Goal: Entertainment & Leisure: Consume media (video, audio)

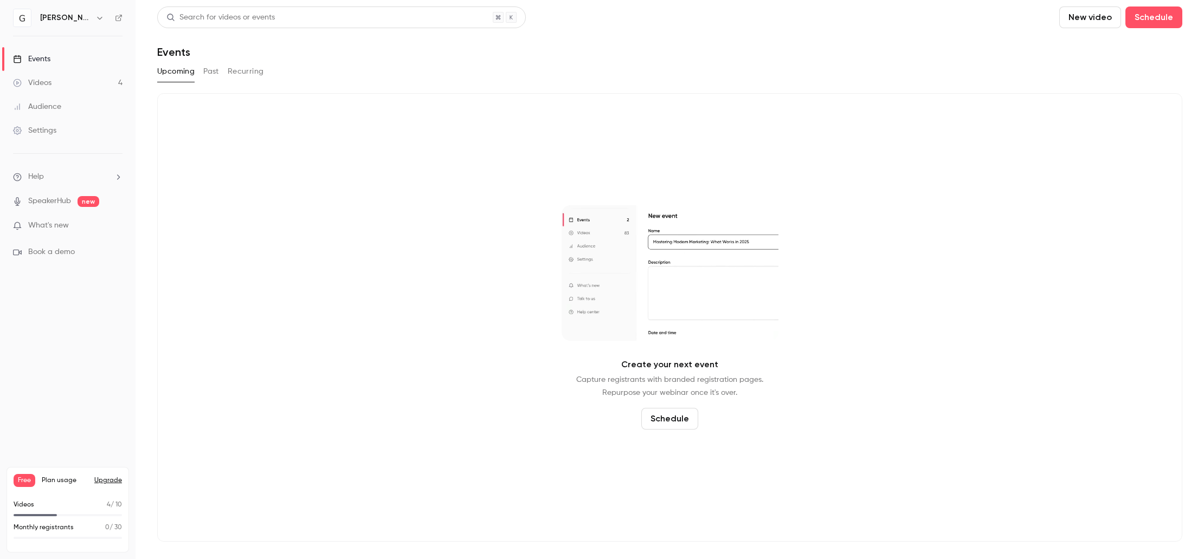
click at [57, 84] on link "Videos 4" at bounding box center [67, 83] width 135 height 24
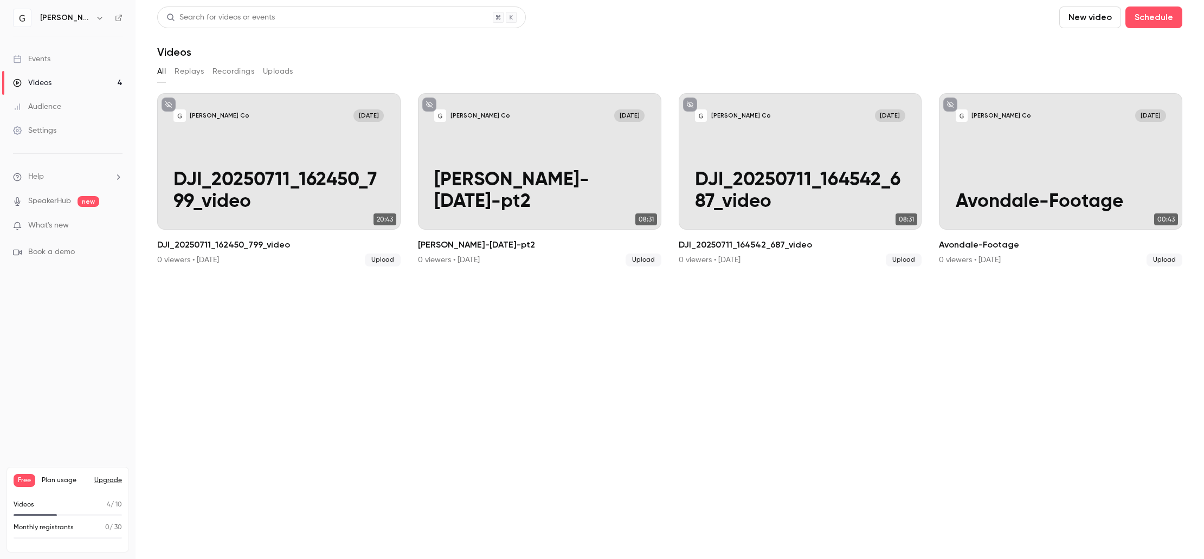
click at [1093, 19] on button "New video" at bounding box center [1090, 18] width 62 height 22
click at [1095, 66] on li "Upload" at bounding box center [1120, 75] width 117 height 28
click at [1101, 20] on button "New video" at bounding box center [1090, 18] width 62 height 22
click at [1093, 78] on div "Upload" at bounding box center [1129, 75] width 82 height 11
click at [1180, 495] on icon "Cancel upload" at bounding box center [1179, 495] width 9 height 8
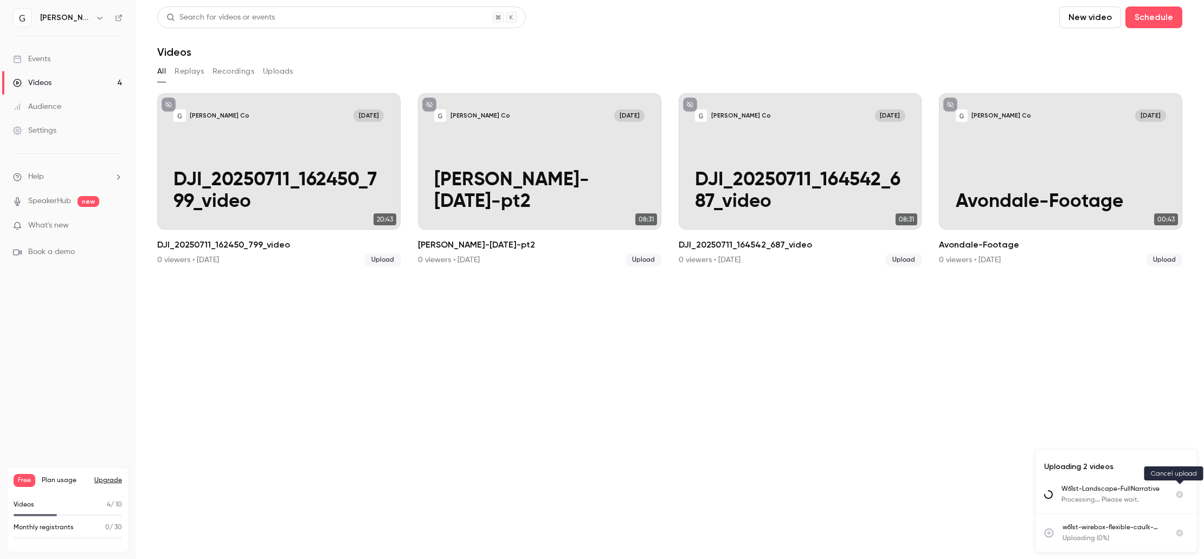
click at [1178, 497] on icon "Cancel upload" at bounding box center [1179, 495] width 7 height 7
click at [1180, 495] on icon "Cancel upload" at bounding box center [1179, 495] width 9 height 8
click at [875, 402] on section "Search for videos or events New video Schedule Videos All Replays Recordings Up…" at bounding box center [669, 280] width 1025 height 546
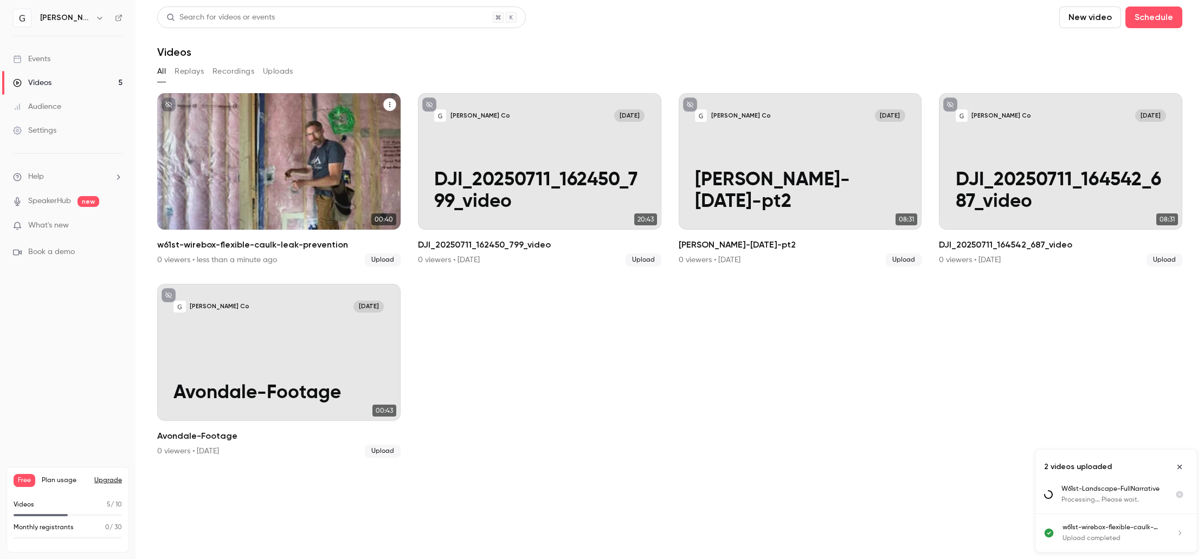
click at [347, 185] on p "w61st-wirebox-flexible-caulk-leak-prevention" at bounding box center [278, 192] width 210 height 44
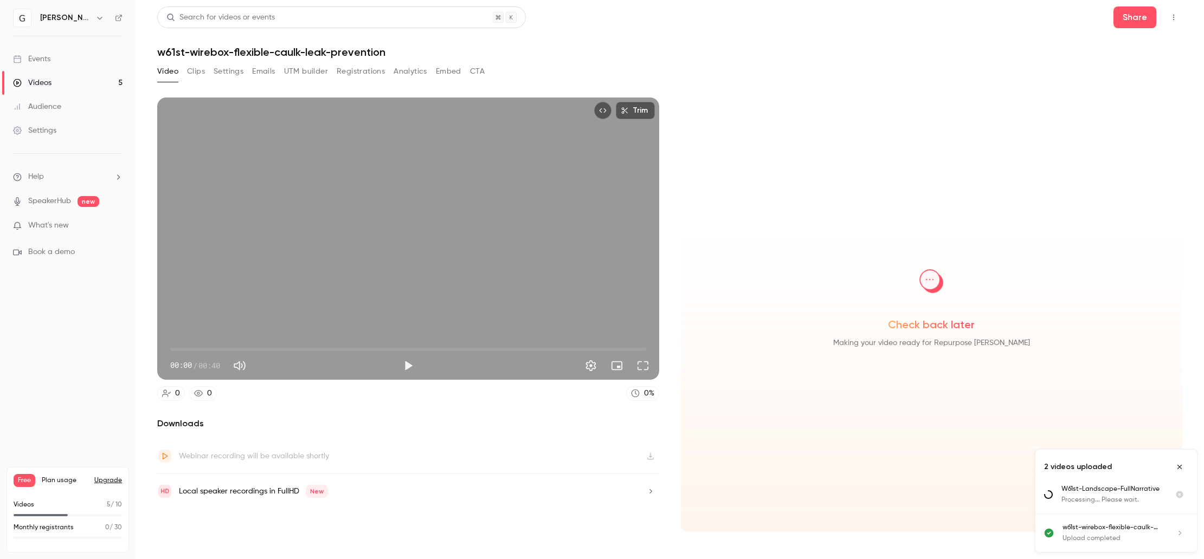
click at [195, 72] on button "Clips" at bounding box center [196, 71] width 18 height 17
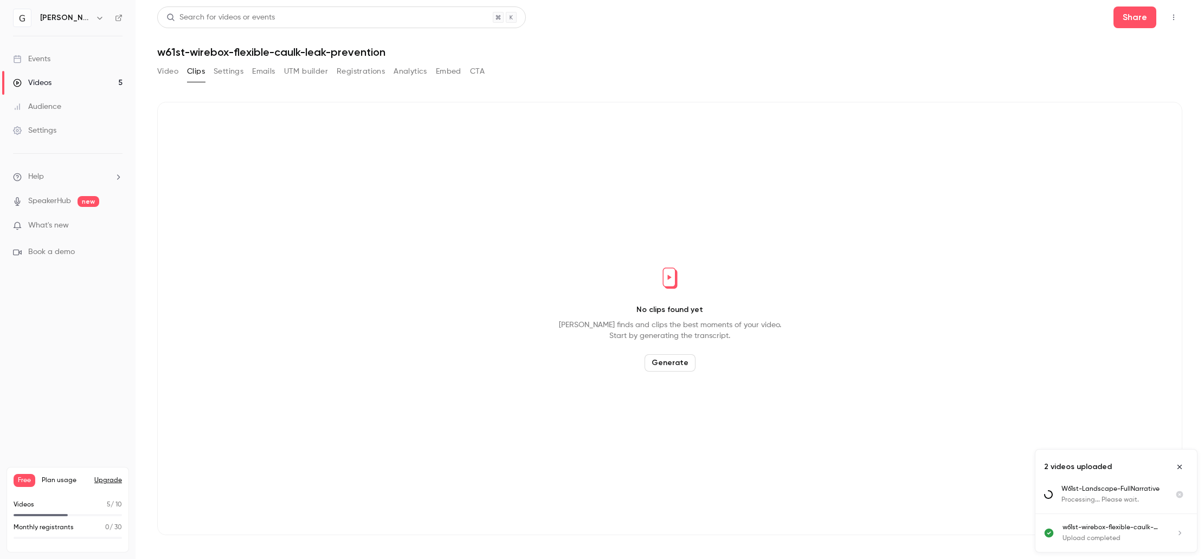
click at [666, 363] on button "Generate" at bounding box center [669, 362] width 51 height 17
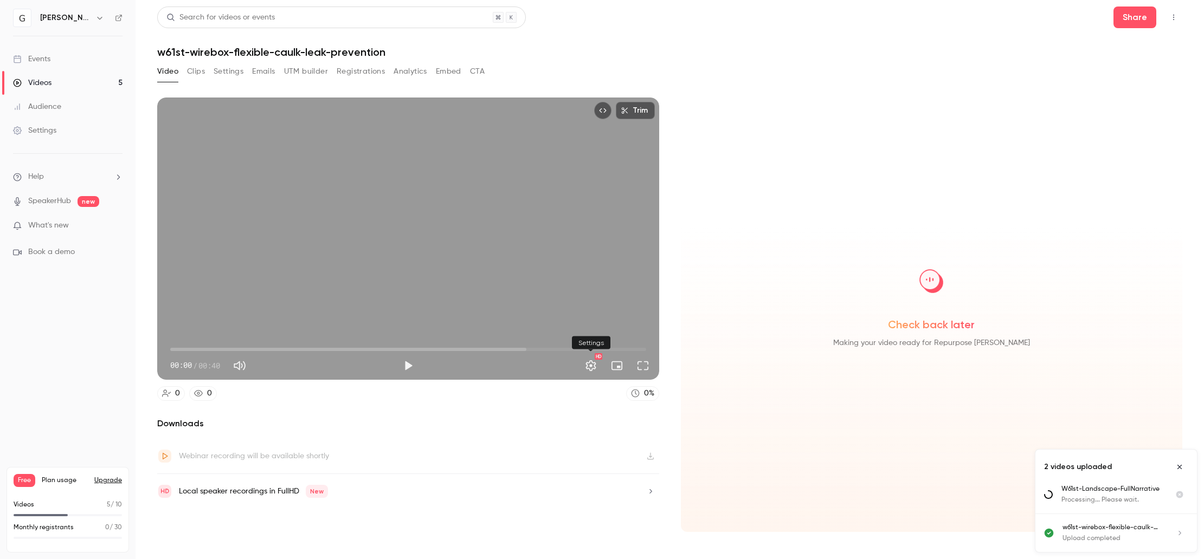
click at [586, 364] on button "Settings" at bounding box center [591, 366] width 22 height 22
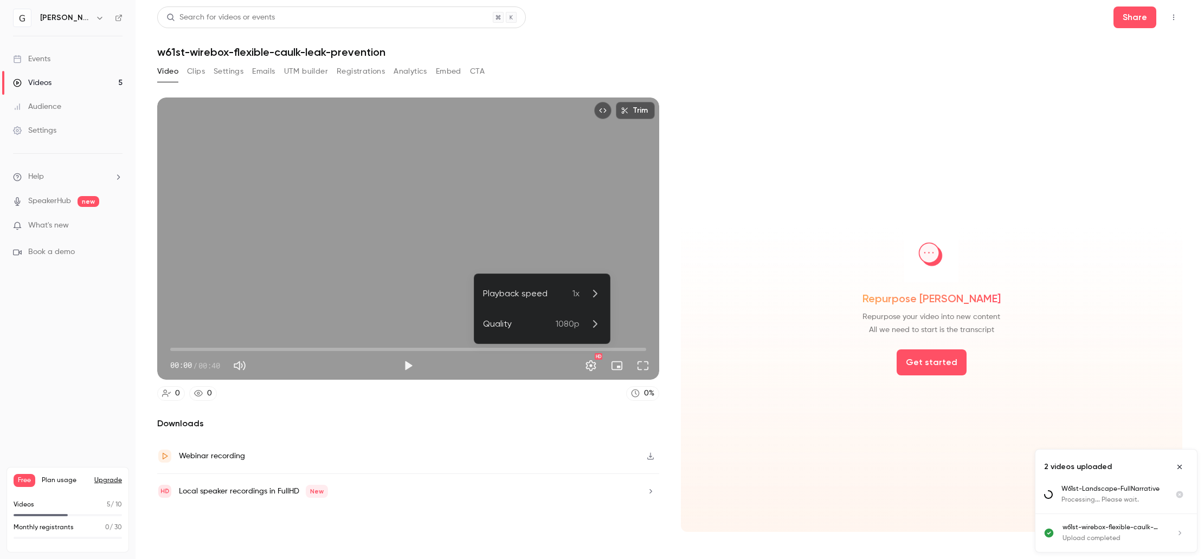
click at [919, 366] on div at bounding box center [602, 279] width 1204 height 559
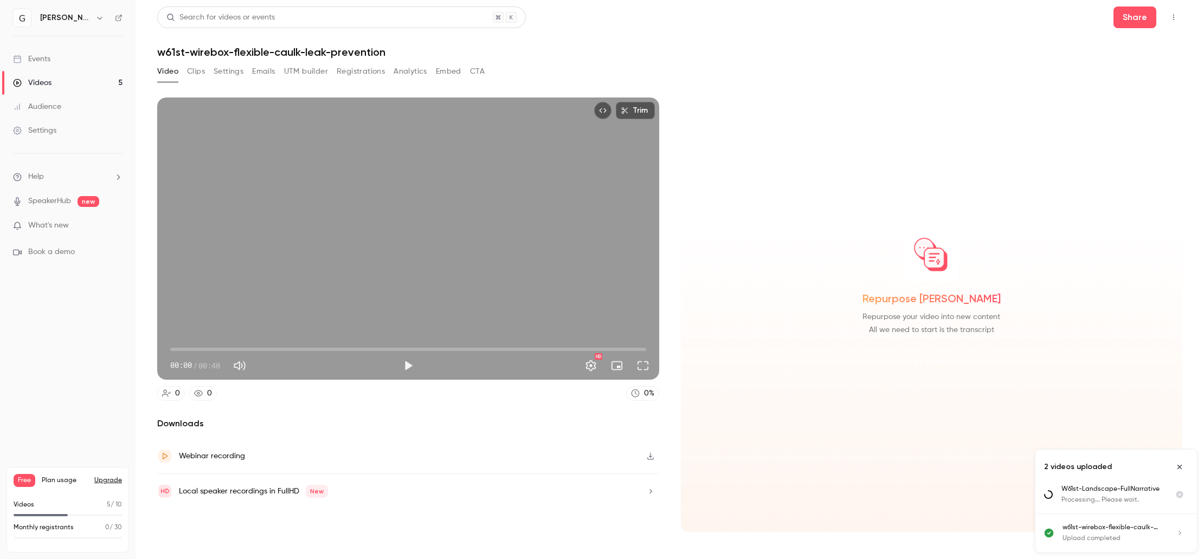
click at [917, 366] on button "Get started" at bounding box center [931, 363] width 70 height 26
click at [208, 73] on div "Video Clips Settings Emails UTM builder Registrations Analytics Embed CTA" at bounding box center [320, 71] width 327 height 17
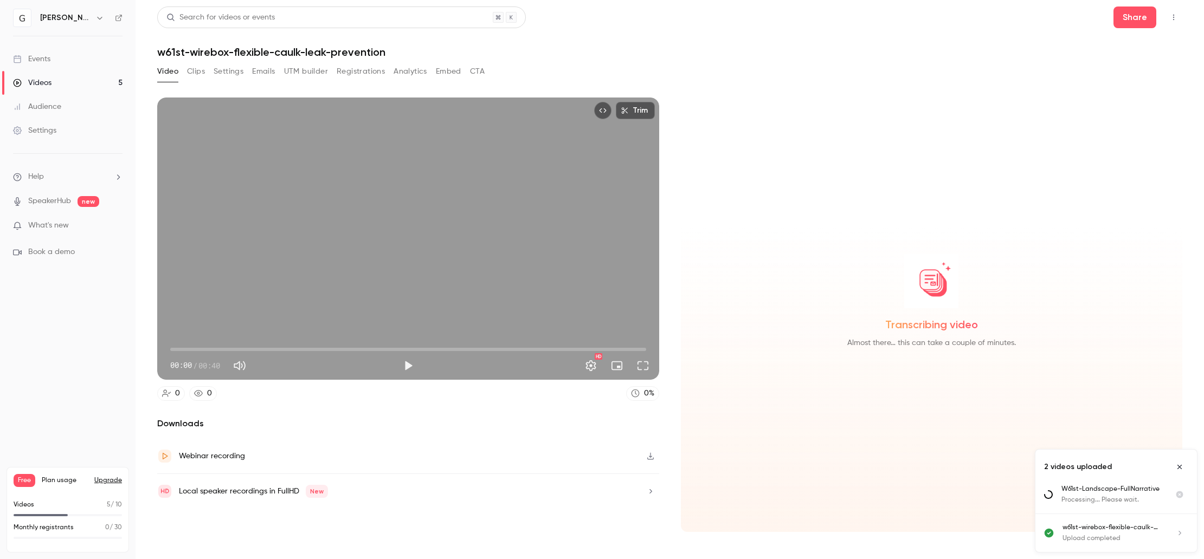
click at [198, 73] on button "Clips" at bounding box center [196, 71] width 18 height 17
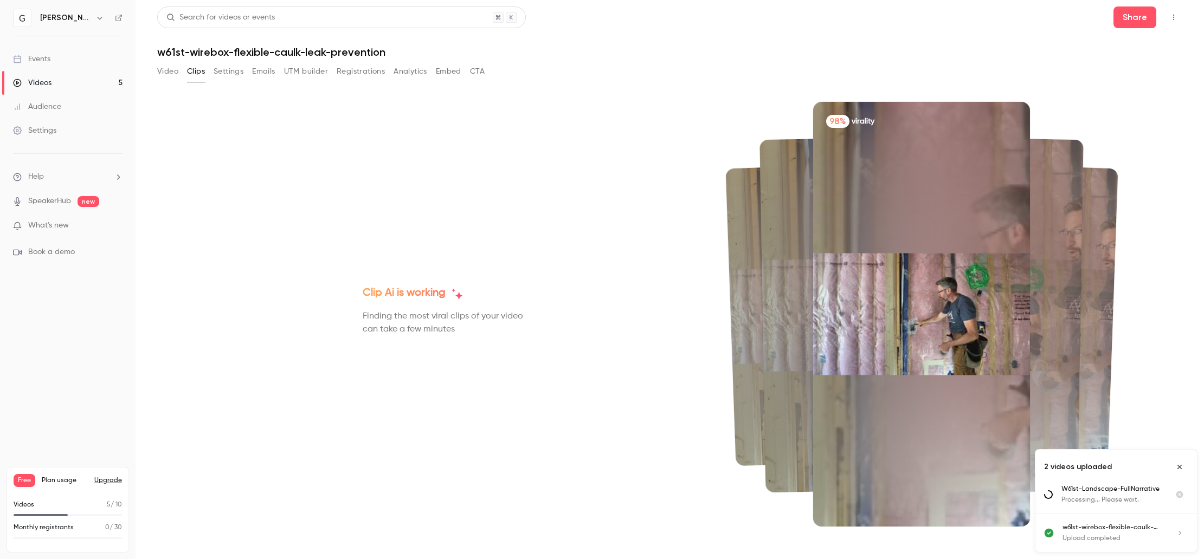
click at [875, 282] on img at bounding box center [921, 315] width 217 height 122
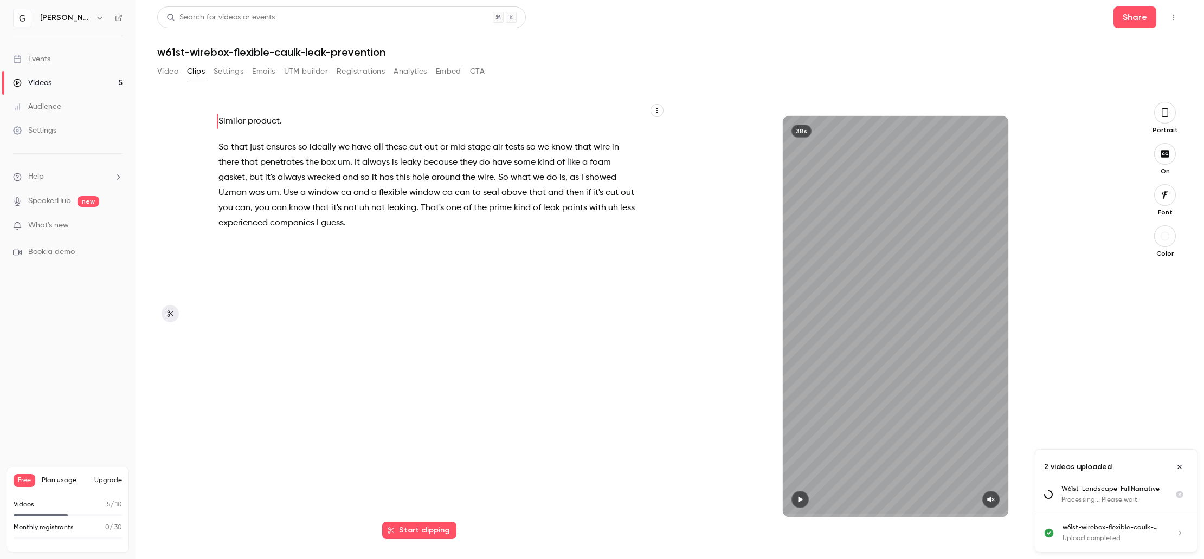
click at [797, 502] on icon "button" at bounding box center [800, 500] width 9 height 8
click at [990, 499] on icon "button" at bounding box center [991, 500] width 7 height 6
click at [818, 265] on div "38s" at bounding box center [895, 316] width 225 height 401
click at [821, 270] on div "38s" at bounding box center [895, 316] width 225 height 401
click at [799, 498] on icon "button" at bounding box center [800, 500] width 9 height 8
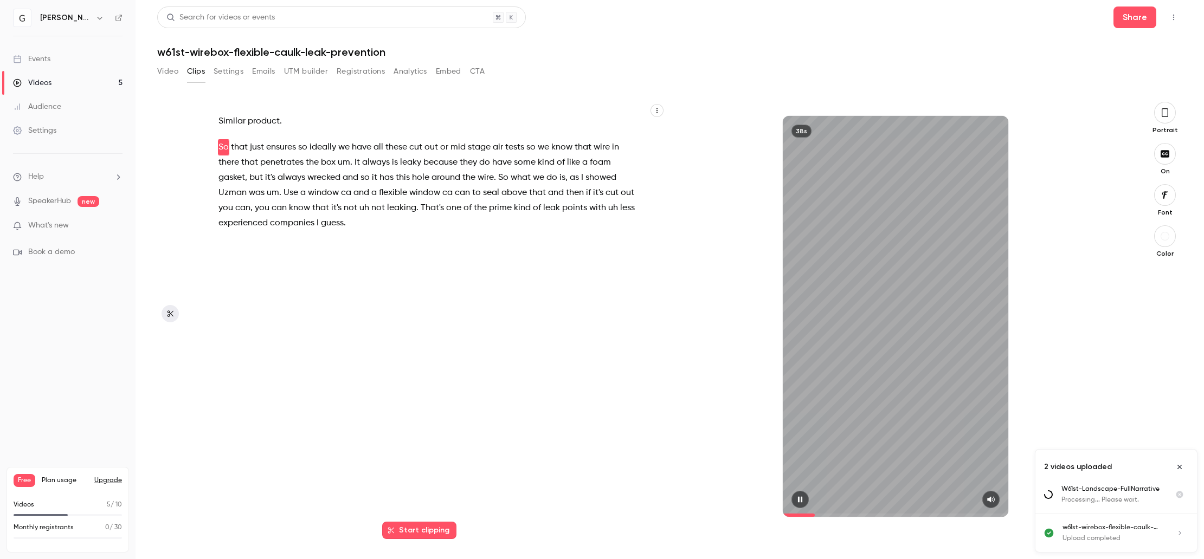
click at [799, 498] on icon "button" at bounding box center [800, 500] width 9 height 8
click at [240, 192] on span "Uzman" at bounding box center [232, 192] width 28 height 15
click at [1168, 16] on button "Top Bar Actions" at bounding box center [1173, 17] width 17 height 17
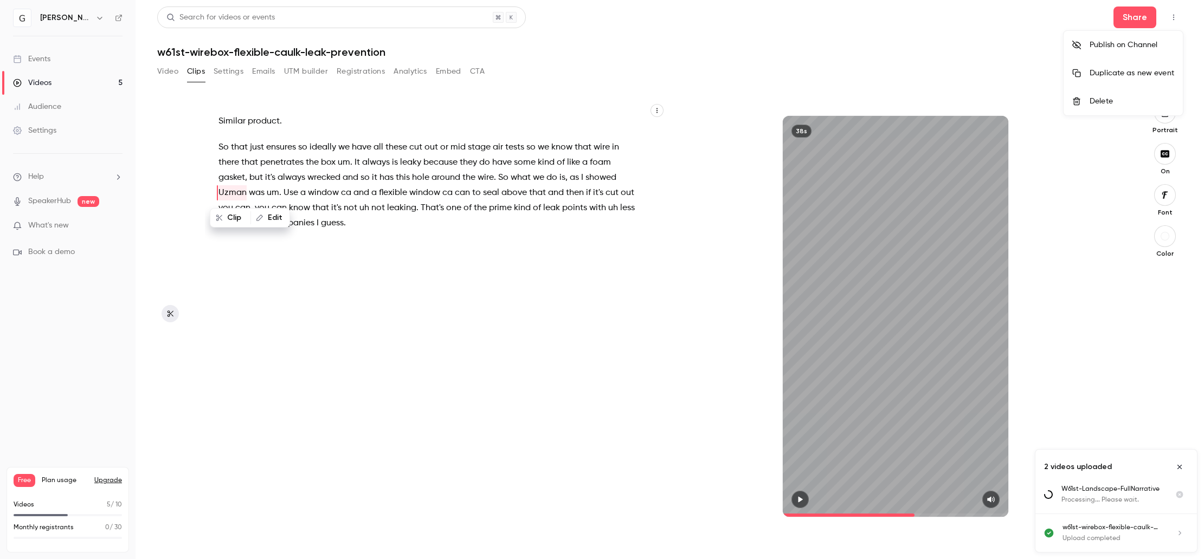
click at [1001, 42] on div at bounding box center [602, 279] width 1204 height 559
click at [1182, 467] on icon "Close uploads list" at bounding box center [1179, 467] width 9 height 8
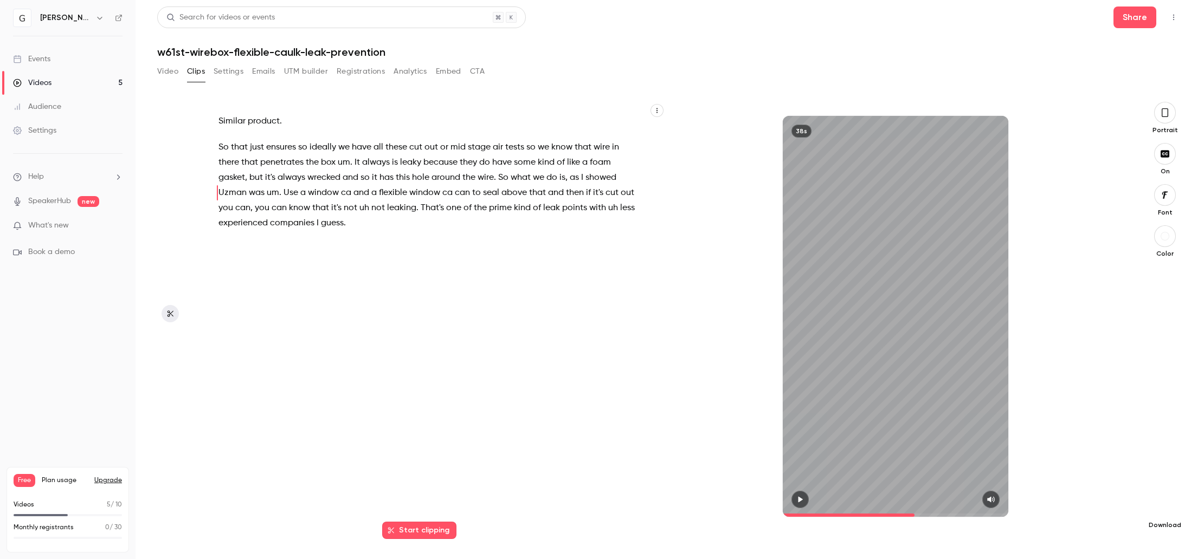
click at [1162, 503] on button "button" at bounding box center [1165, 508] width 22 height 22
click at [804, 500] on button "button" at bounding box center [799, 499] width 17 height 17
click at [804, 500] on icon "button" at bounding box center [800, 500] width 9 height 8
type input "**"
click at [1167, 513] on button "button" at bounding box center [1165, 508] width 22 height 22
